Goal: Information Seeking & Learning: Learn about a topic

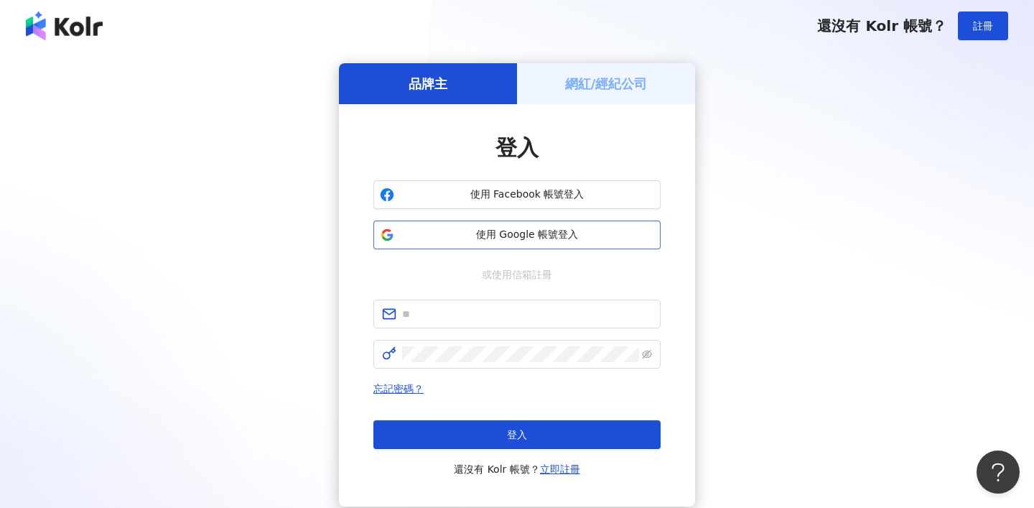
click at [569, 228] on span "使用 Google 帳號登入" at bounding box center [527, 235] width 254 height 14
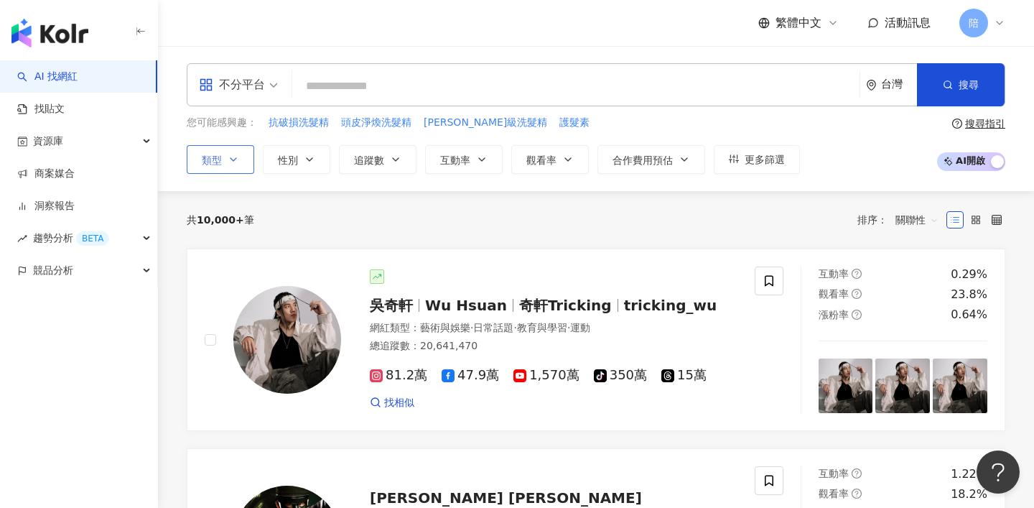
click at [235, 163] on icon "button" at bounding box center [233, 159] width 11 height 11
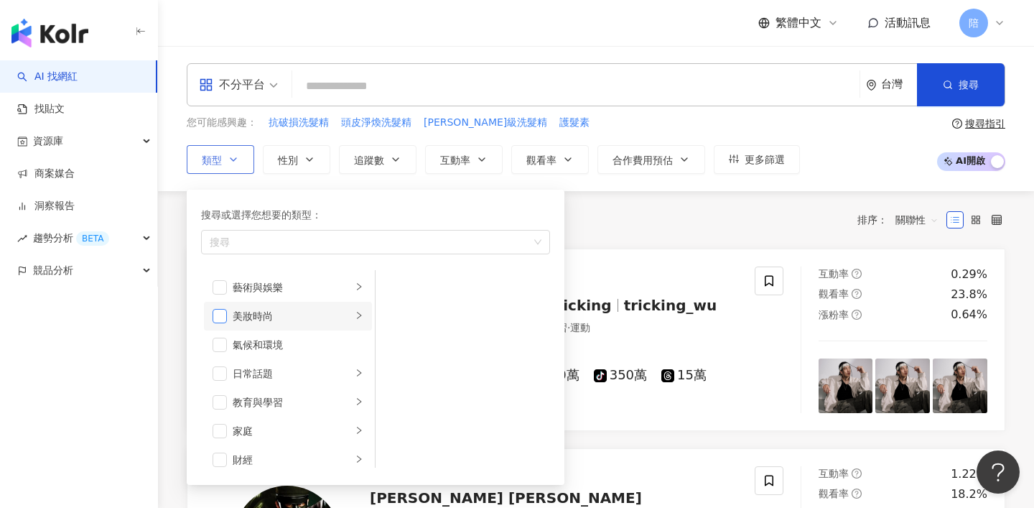
click at [223, 317] on span "button" at bounding box center [220, 316] width 14 height 14
click at [282, 159] on span "性別" at bounding box center [288, 159] width 20 height 11
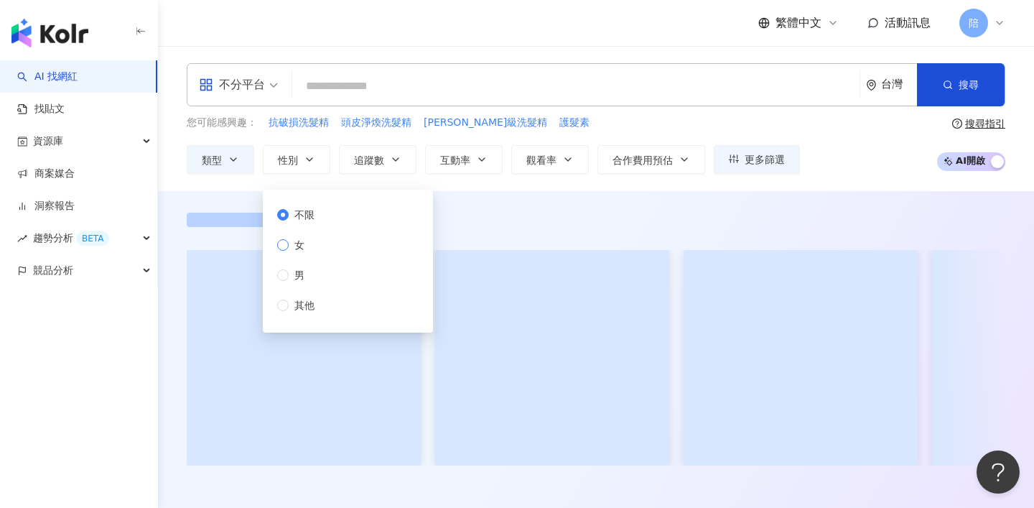
click at [299, 246] on span "女" at bounding box center [300, 245] width 22 height 16
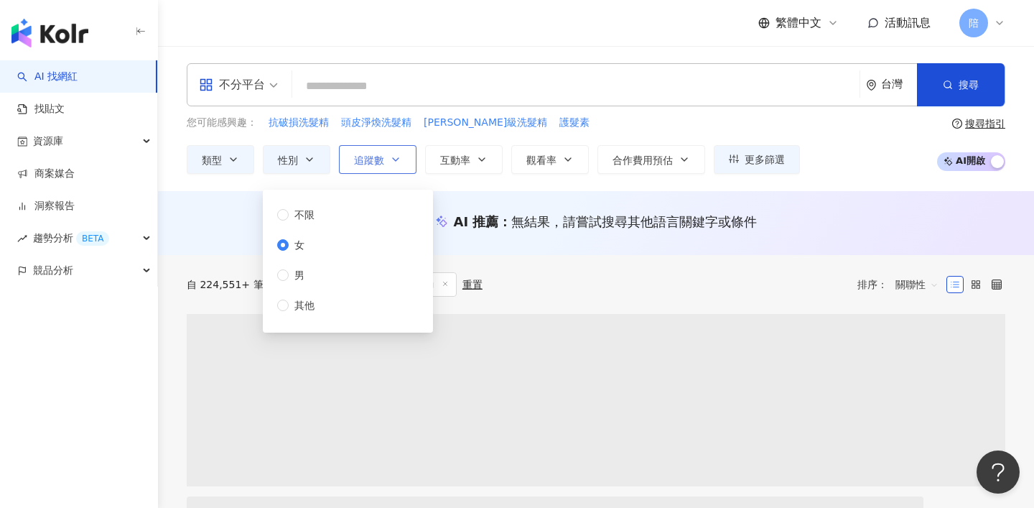
click at [371, 164] on span "追蹤數" at bounding box center [369, 159] width 30 height 11
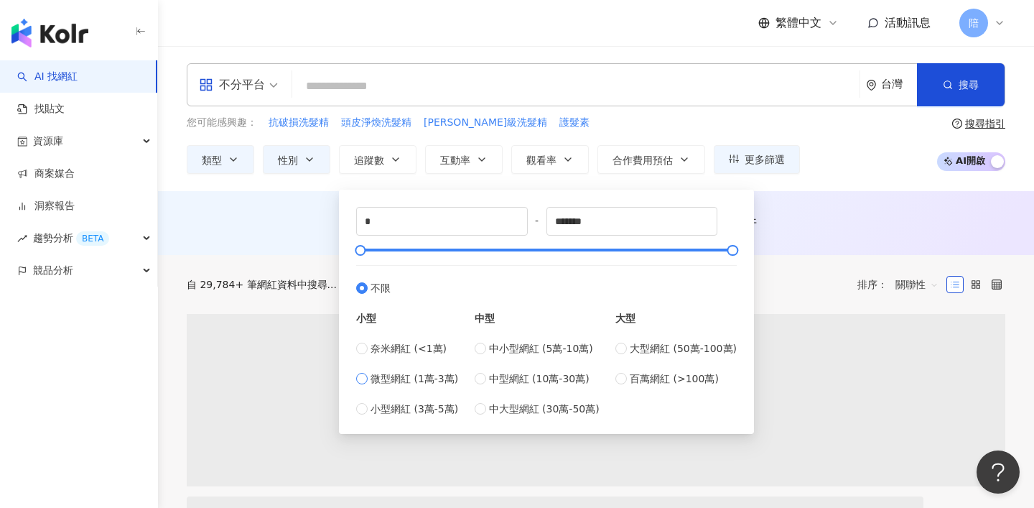
click at [407, 380] on span "微型網紅 (1萬-3萬)" at bounding box center [415, 379] width 88 height 16
type input "*****"
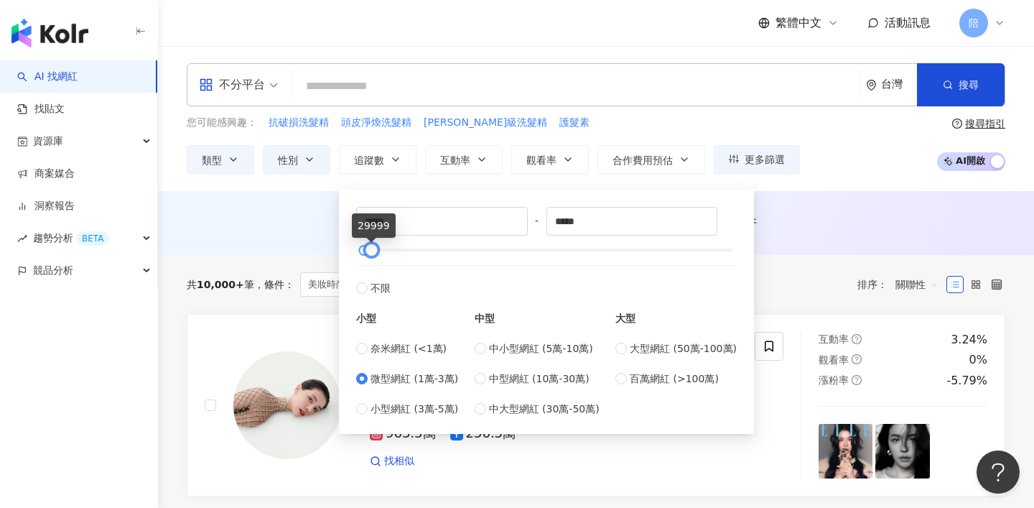
type input "*****"
click at [372, 252] on div at bounding box center [368, 250] width 8 height 8
click at [815, 254] on div "AI 推薦 ： 無結果，請嘗試搜尋其他語言關鍵字或條件" at bounding box center [596, 223] width 876 height 64
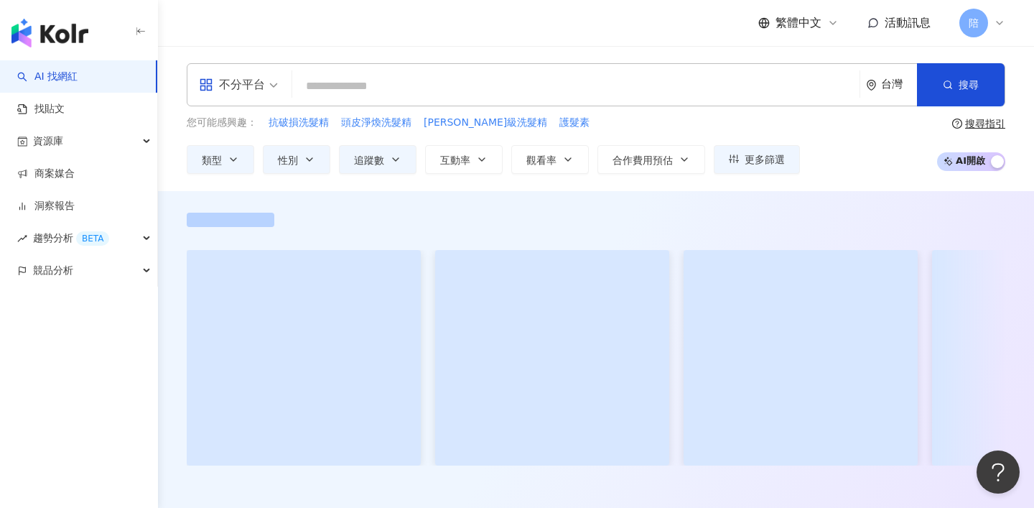
click at [238, 77] on div "不分平台" at bounding box center [232, 84] width 66 height 23
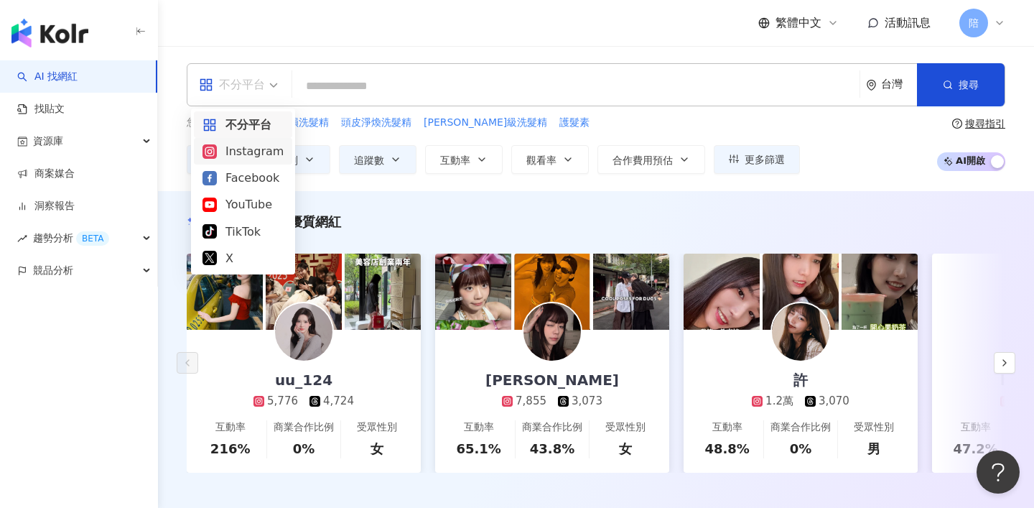
click at [251, 154] on div "Instagram" at bounding box center [243, 151] width 81 height 18
